Goal: Task Accomplishment & Management: Complete application form

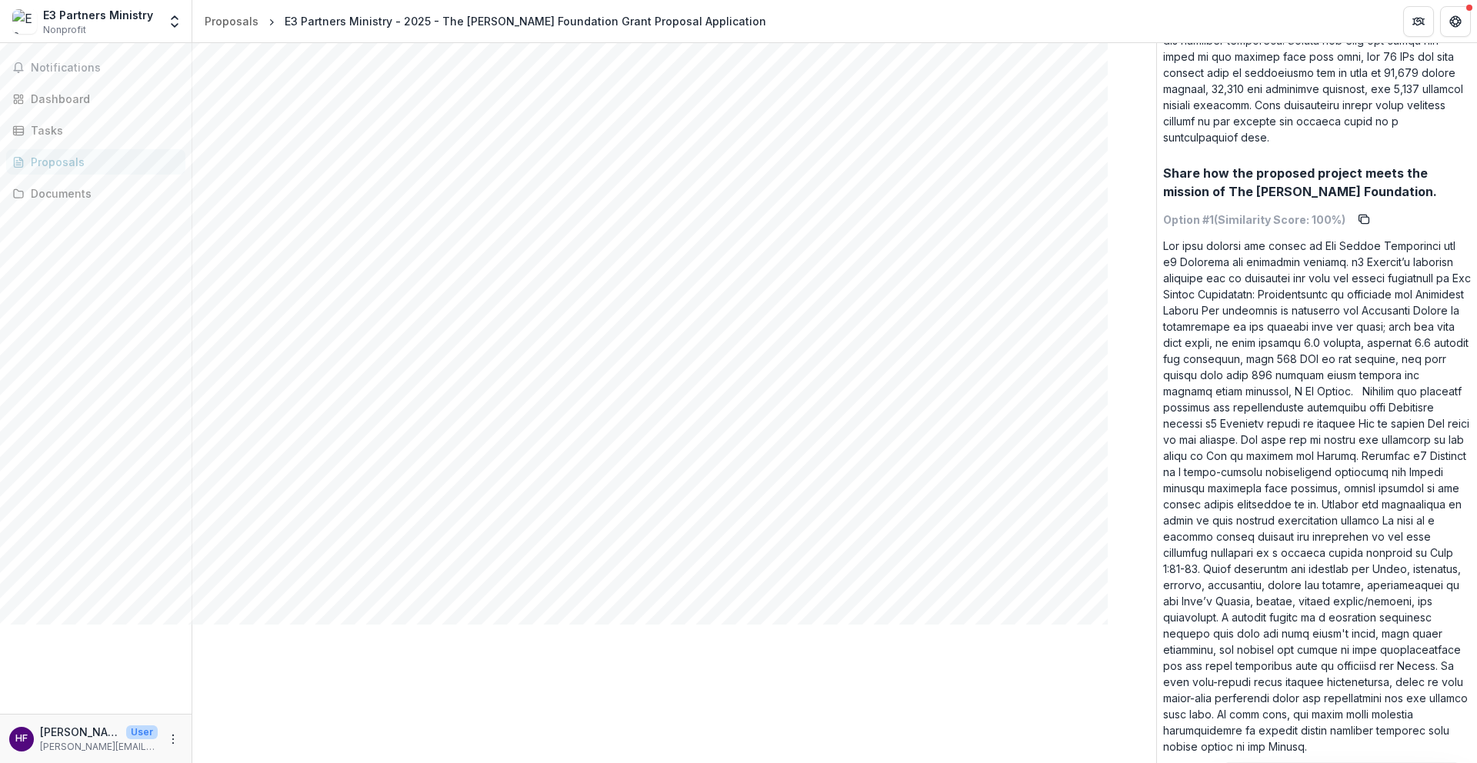
scroll to position [9997, 0]
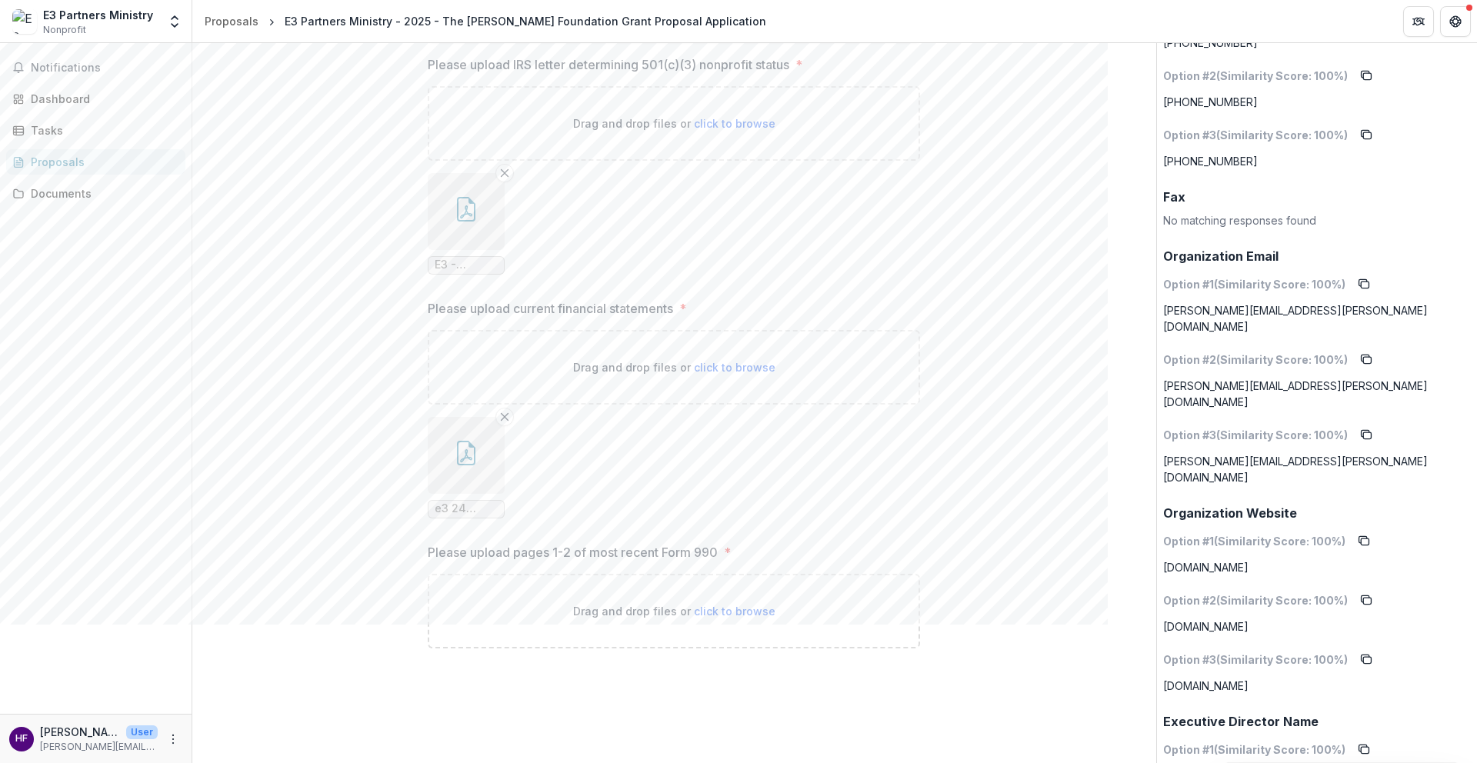
scroll to position [2189, 0]
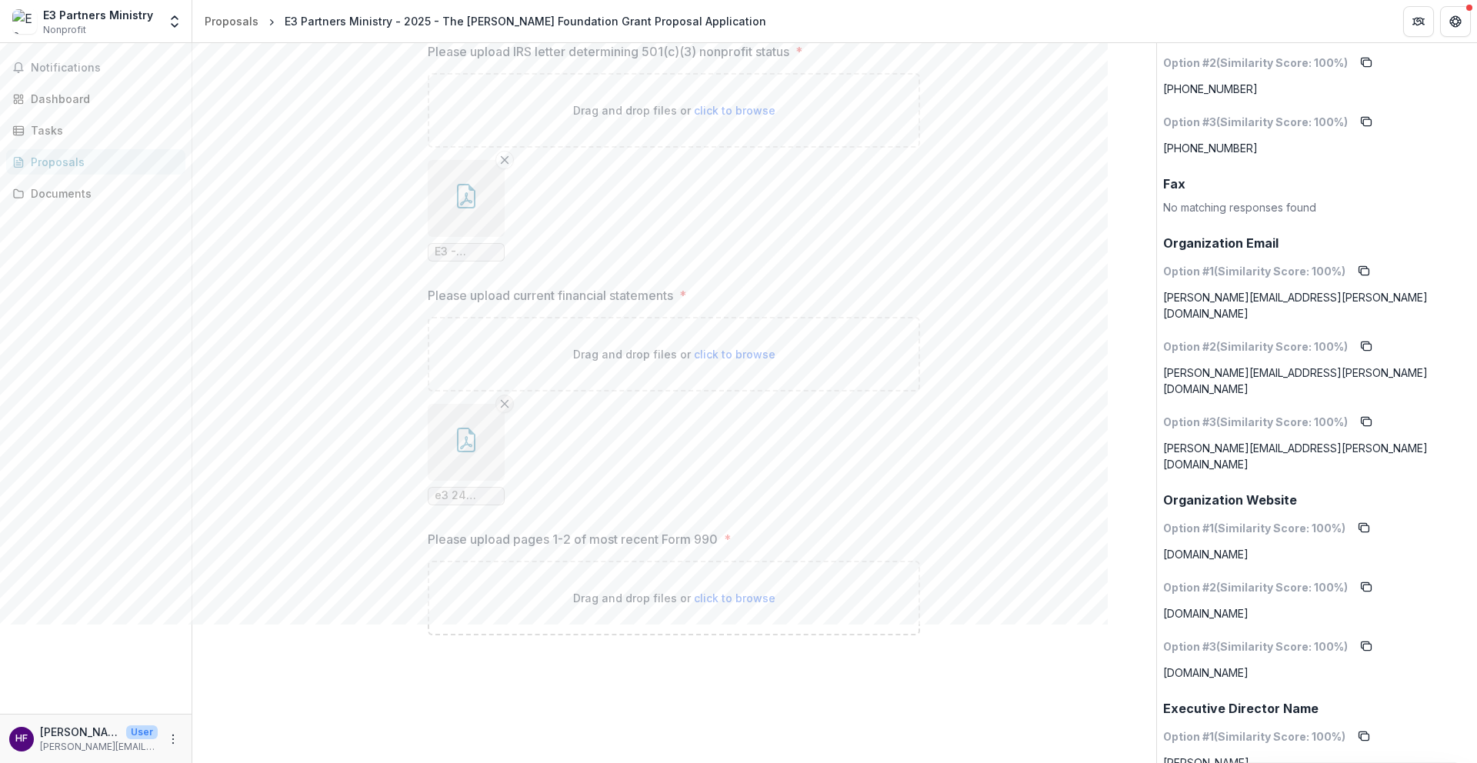
click at [503, 404] on line "Remove File" at bounding box center [504, 403] width 7 height 7
click at [729, 351] on span "click to browse" at bounding box center [735, 354] width 82 height 13
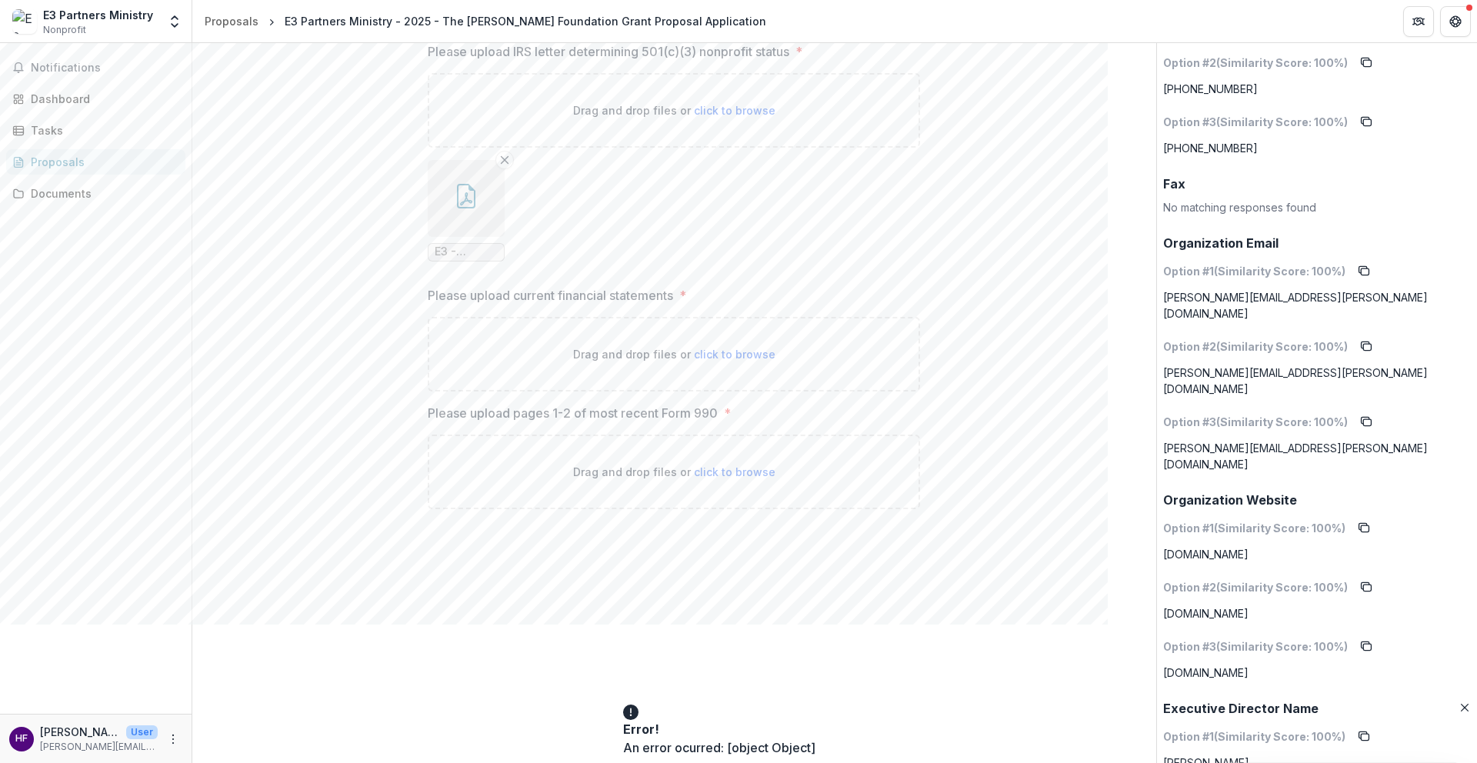
type input "**********"
click at [781, 738] on div "An error ocurred: [object Object]" at bounding box center [738, 747] width 231 height 18
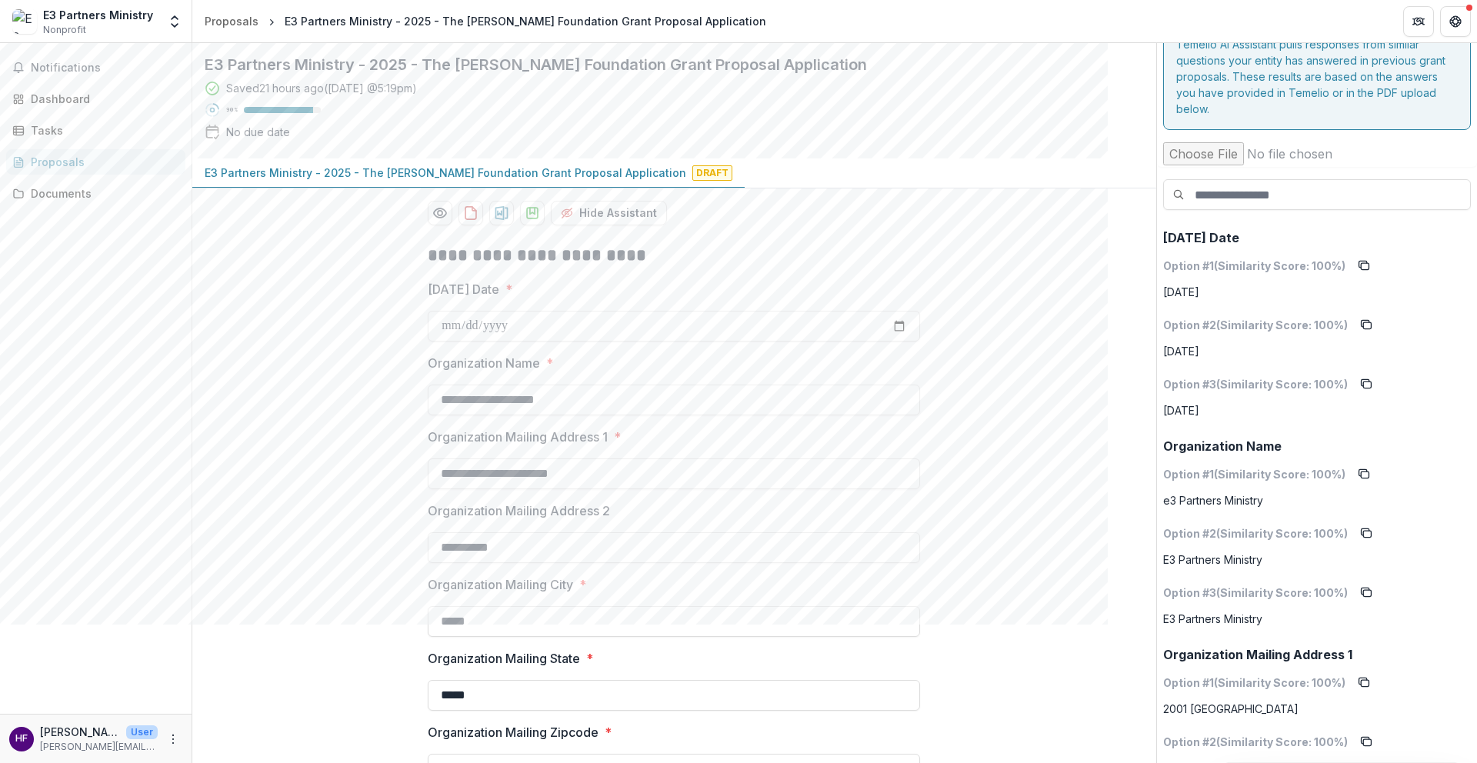
scroll to position [0, 0]
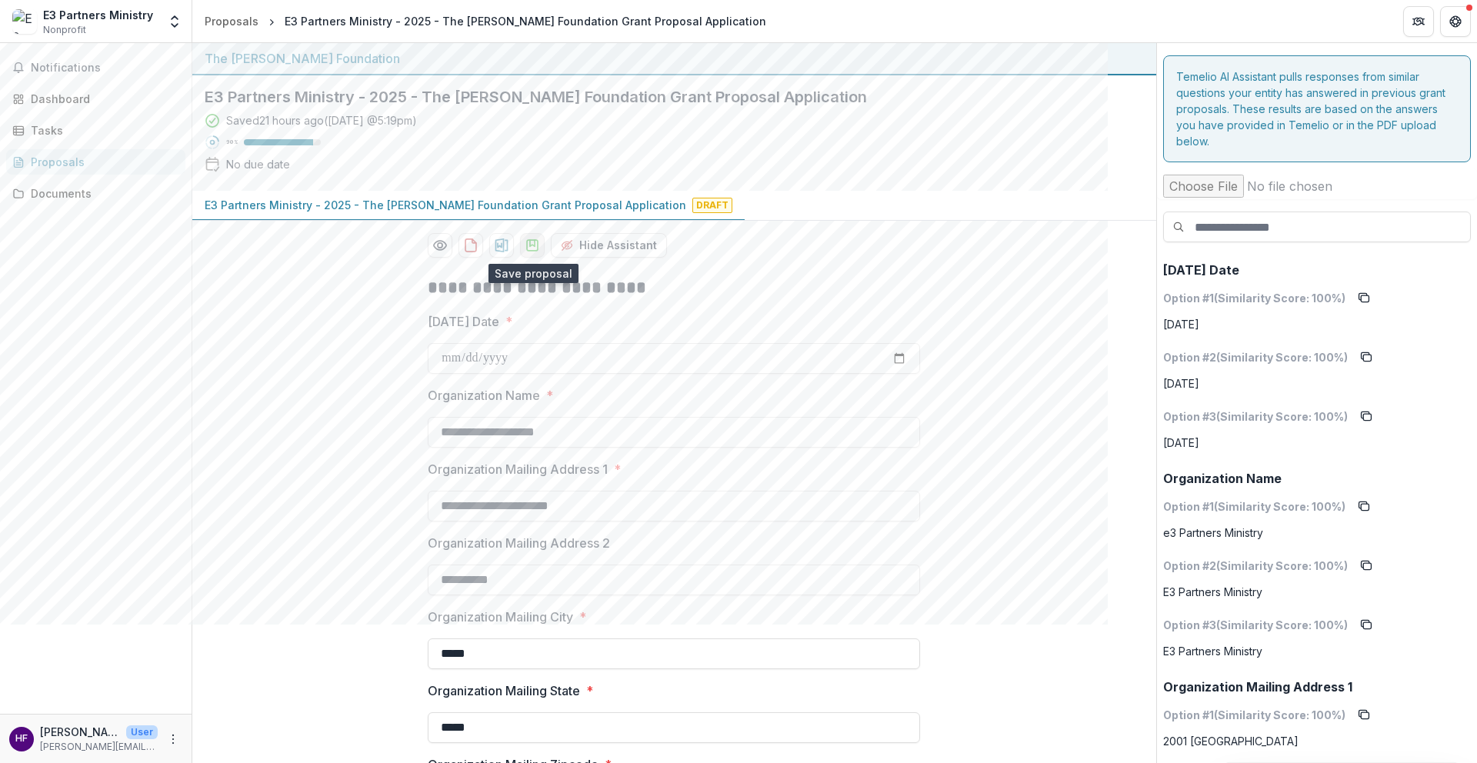
click at [527, 244] on icon "download-proposal" at bounding box center [532, 245] width 11 height 11
click at [71, 162] on div "Proposals" at bounding box center [102, 162] width 142 height 16
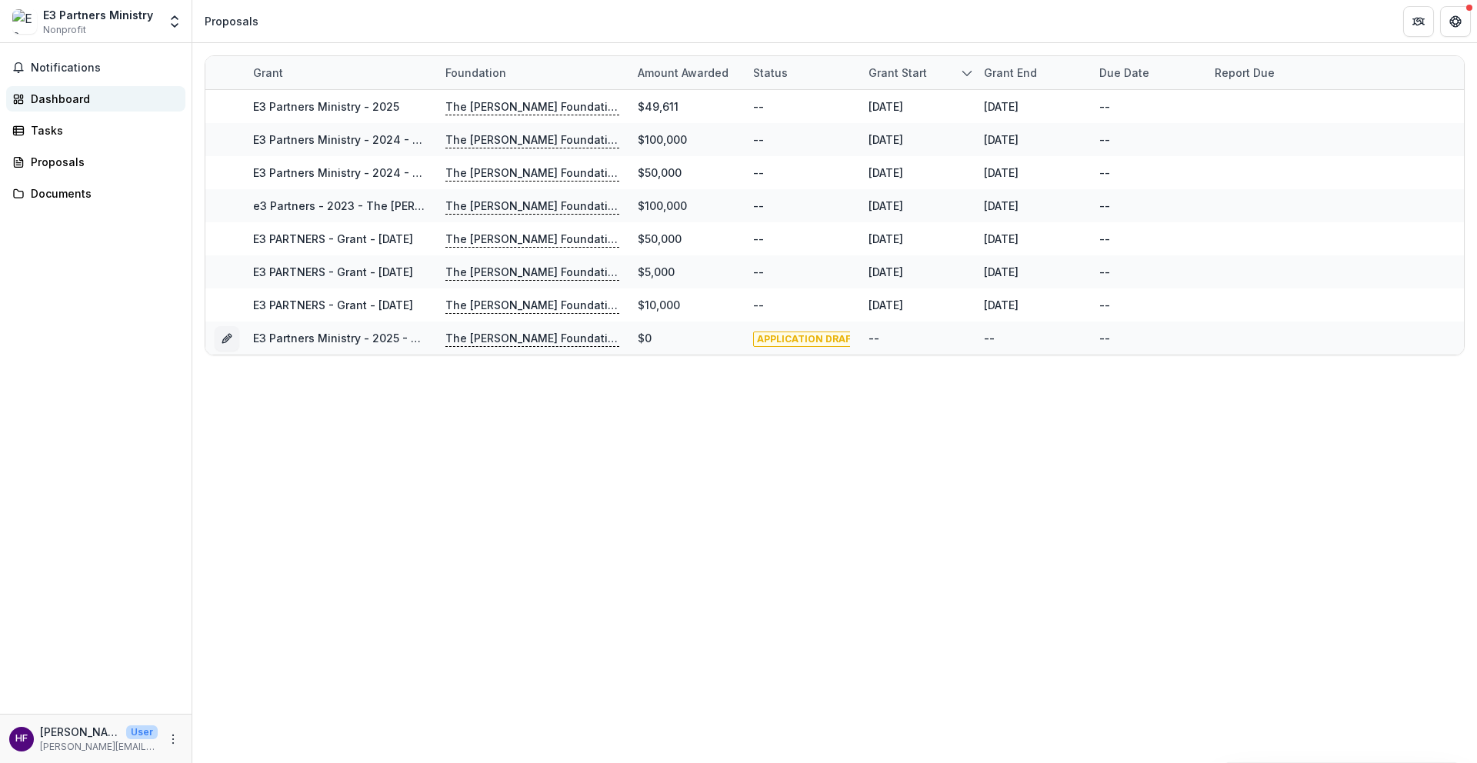
click at [62, 96] on div "Dashboard" at bounding box center [102, 99] width 142 height 16
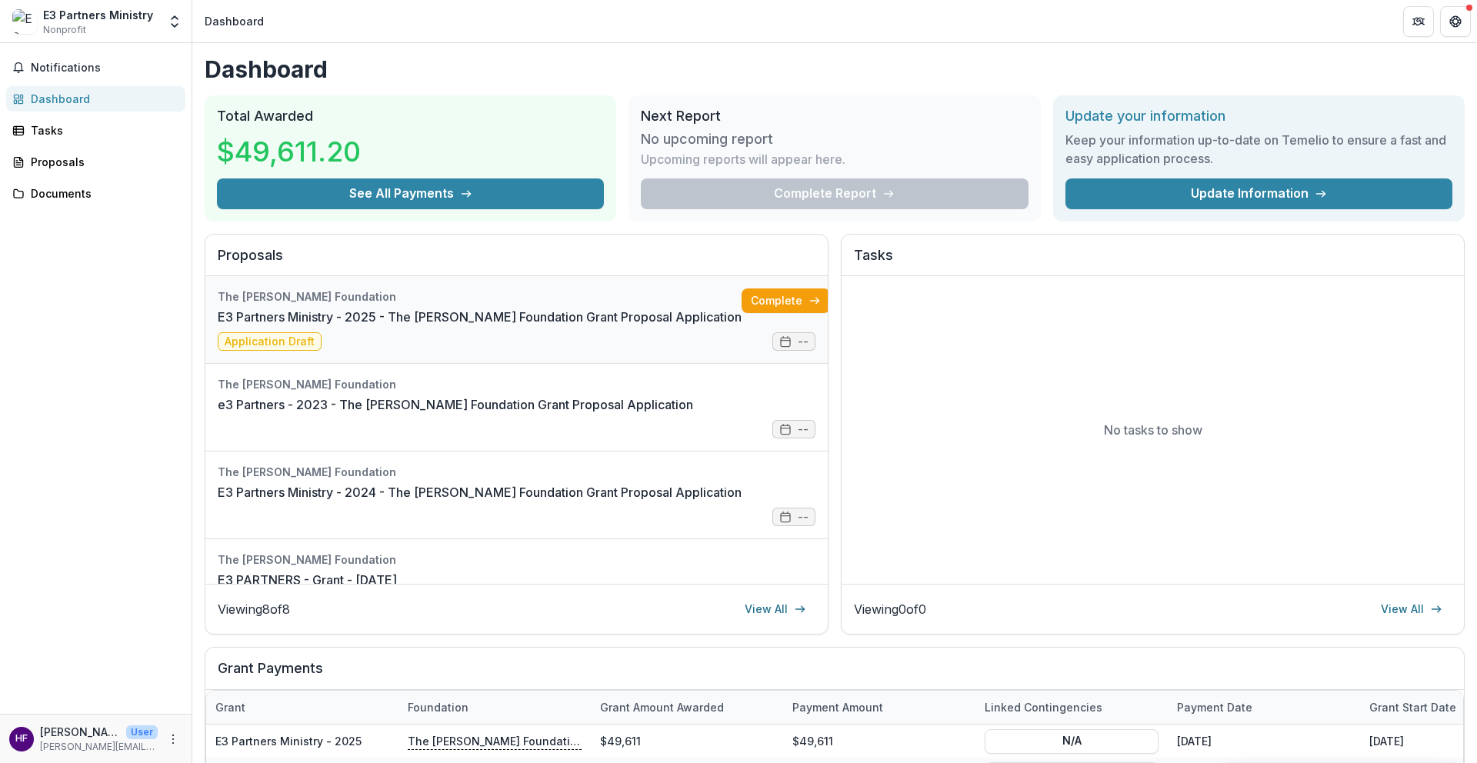
click at [470, 326] on link "E3 Partners Ministry - 2025 - The [PERSON_NAME] Foundation Grant Proposal Appli…" at bounding box center [480, 317] width 524 height 18
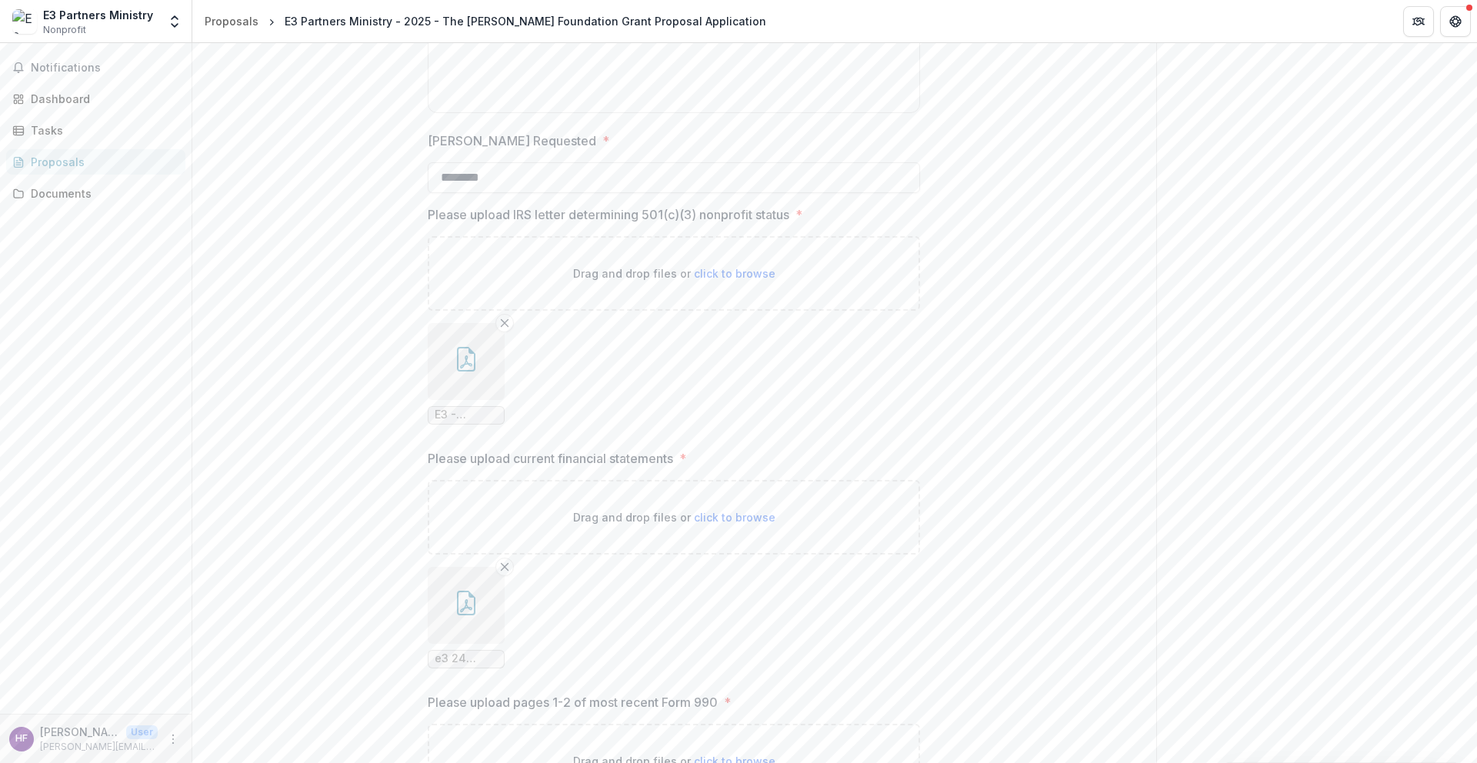
scroll to position [2130, 0]
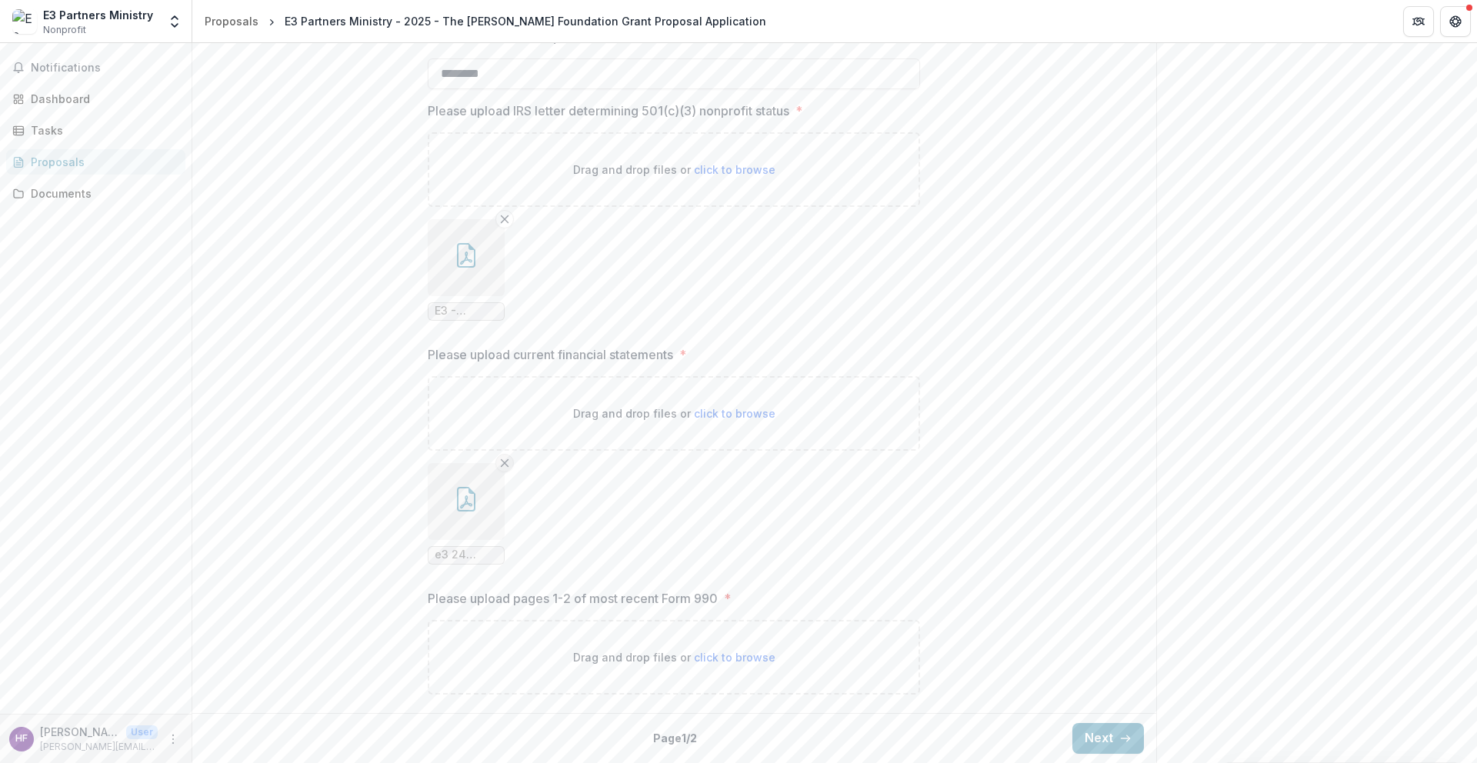
click at [501, 464] on line "Remove File" at bounding box center [504, 462] width 7 height 7
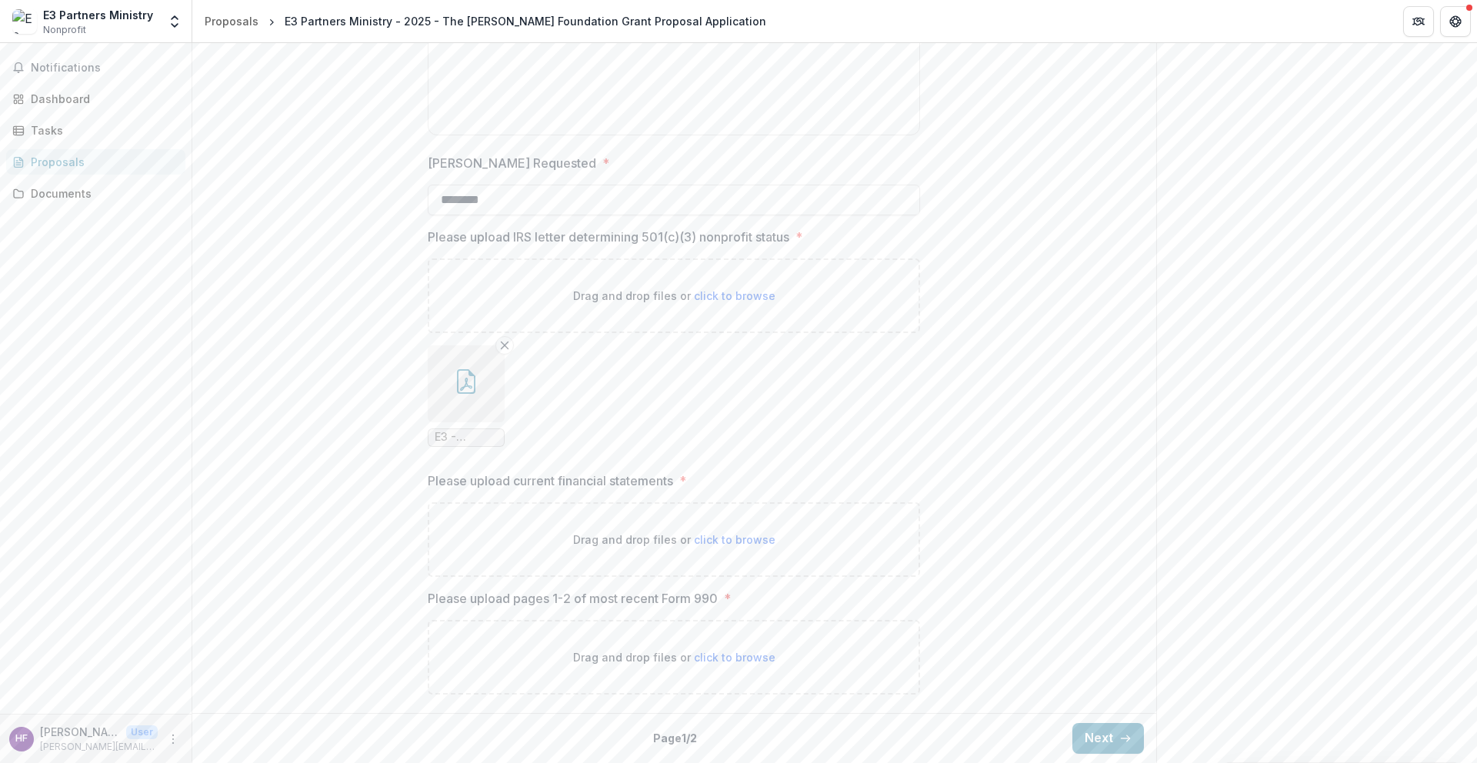
click at [734, 536] on span "click to browse" at bounding box center [735, 539] width 82 height 13
type input "**********"
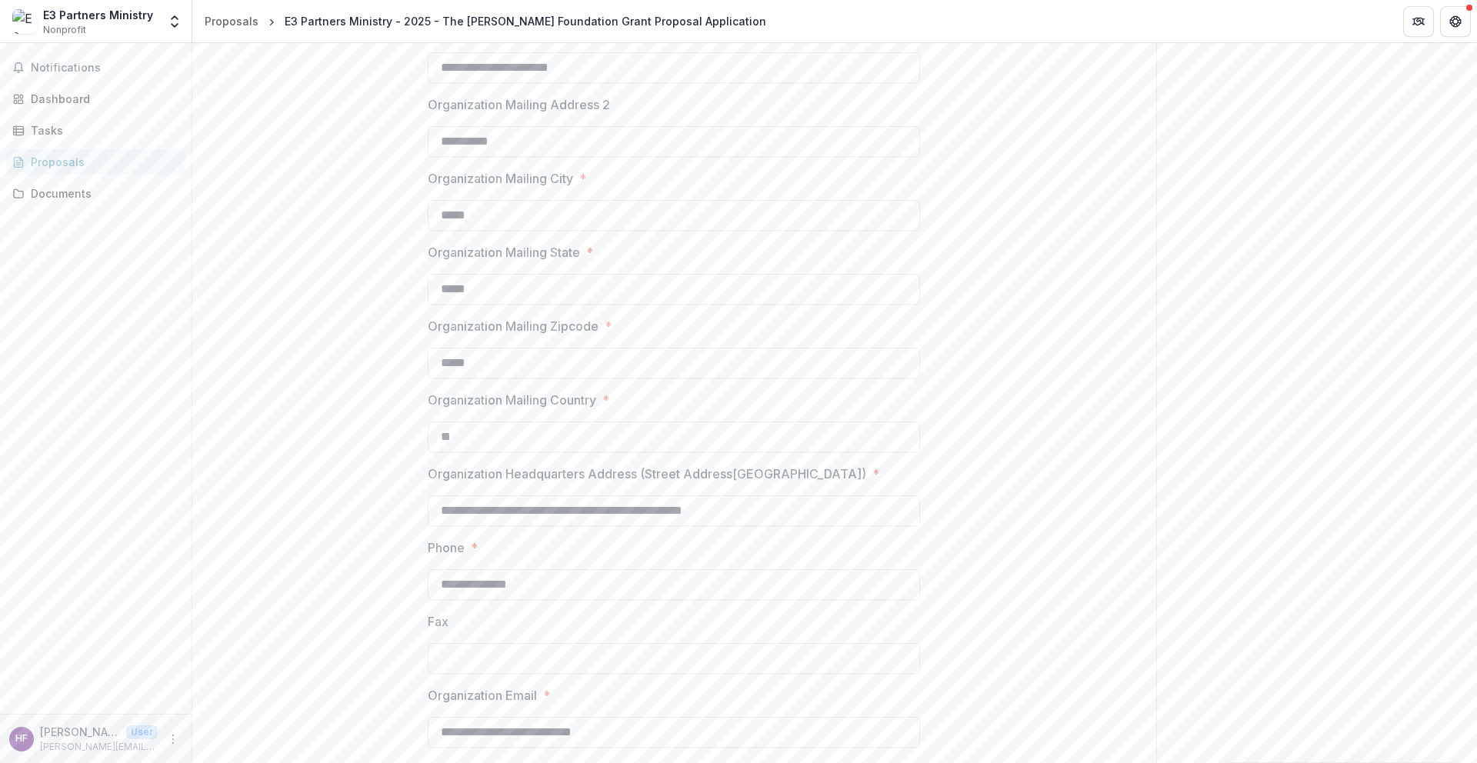
scroll to position [0, 0]
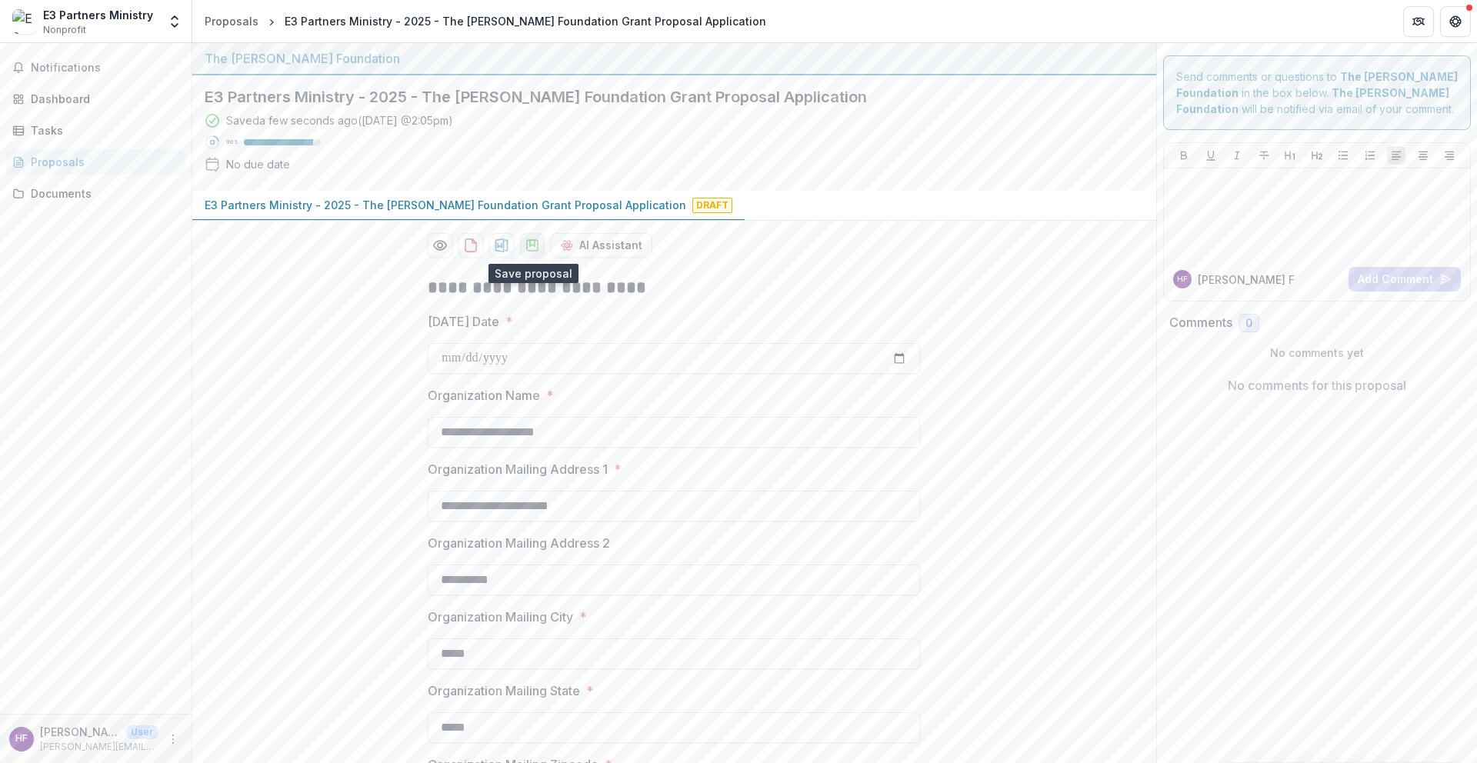
click at [531, 251] on icon "download-proposal" at bounding box center [532, 245] width 11 height 11
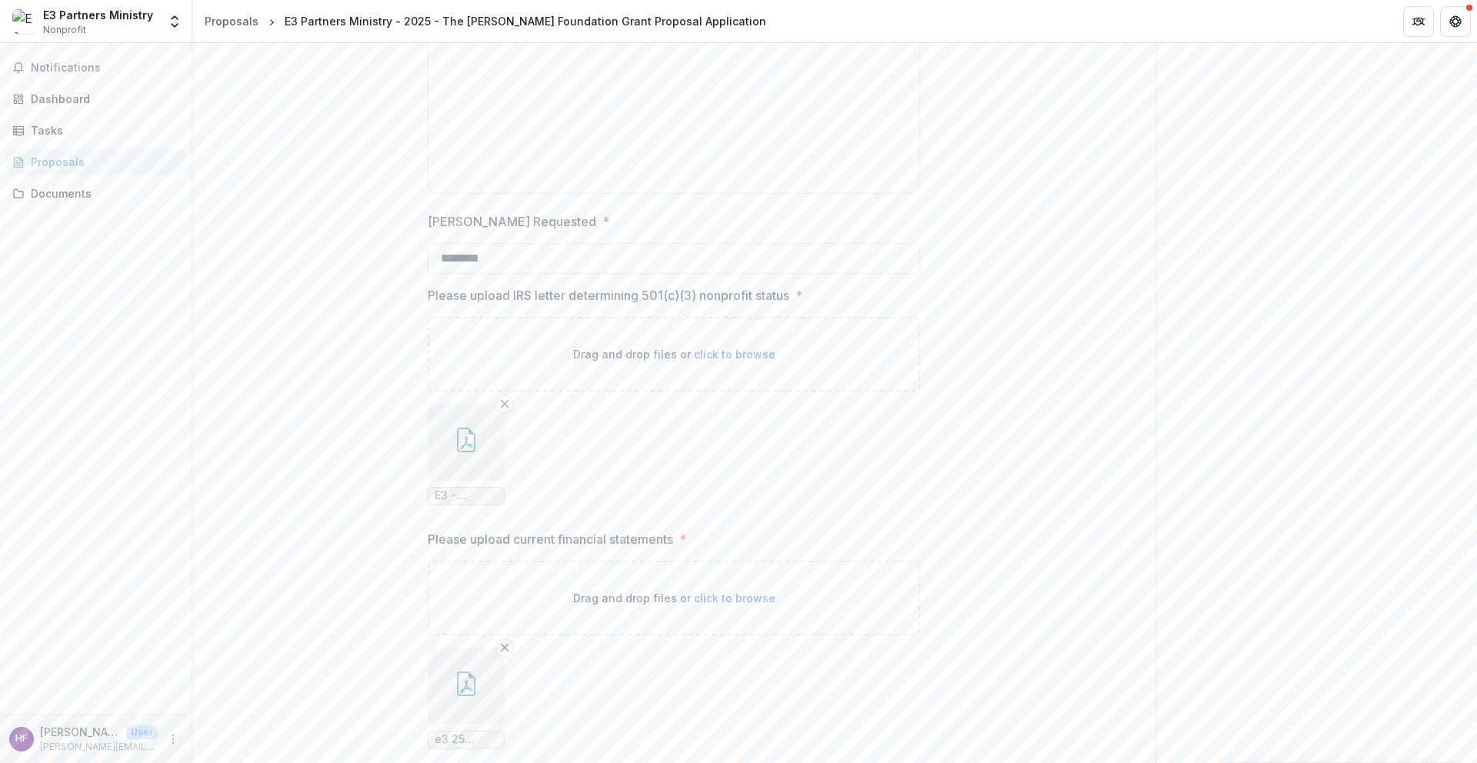
scroll to position [2130, 0]
